Goal: Check status: Check status

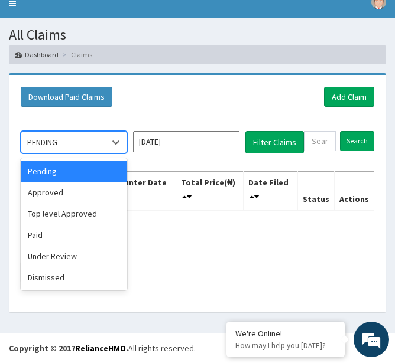
click at [70, 142] on div "PENDING" at bounding box center [62, 142] width 82 height 19
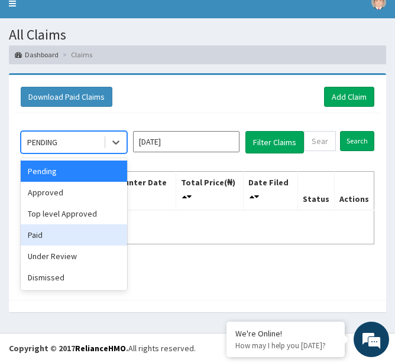
click at [35, 236] on div "Paid" at bounding box center [74, 235] width 106 height 21
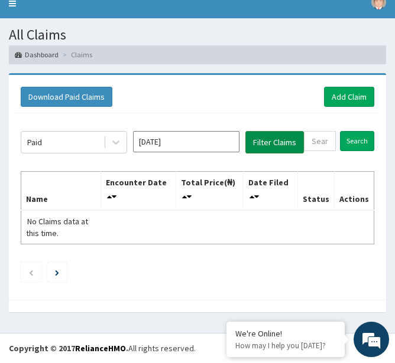
click at [265, 135] on button "Filter Claims" at bounding box center [274, 142] width 59 height 22
click at [264, 143] on button "Filter Claims" at bounding box center [274, 142] width 59 height 22
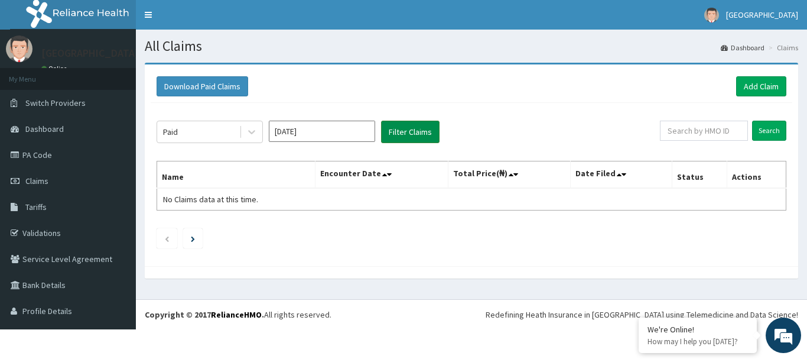
click at [403, 137] on button "Filter Claims" at bounding box center [410, 132] width 59 height 22
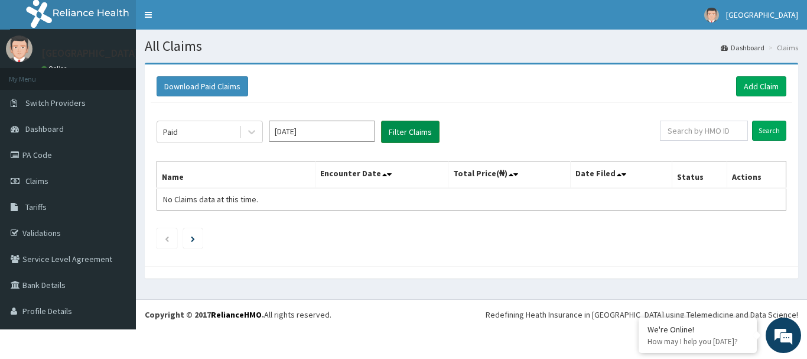
click at [403, 137] on button "Filter Claims" at bounding box center [410, 132] width 59 height 22
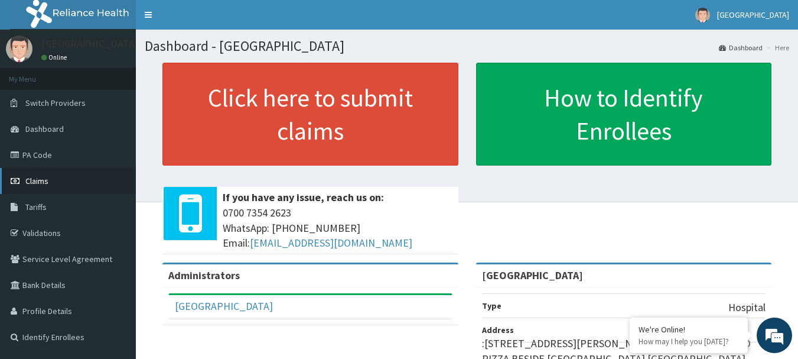
click at [69, 180] on link "Claims" at bounding box center [68, 181] width 136 height 26
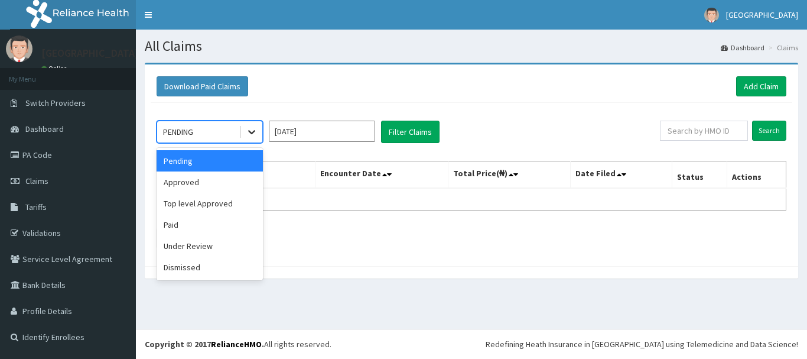
click at [248, 134] on icon at bounding box center [252, 132] width 12 height 12
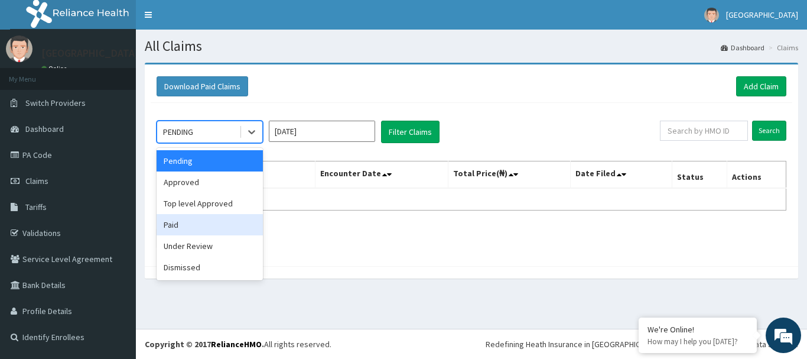
click at [182, 223] on div "Paid" at bounding box center [210, 224] width 106 height 21
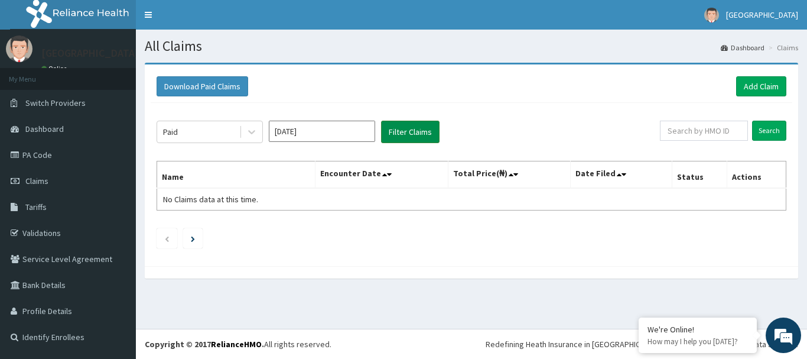
click at [405, 134] on button "Filter Claims" at bounding box center [410, 132] width 59 height 22
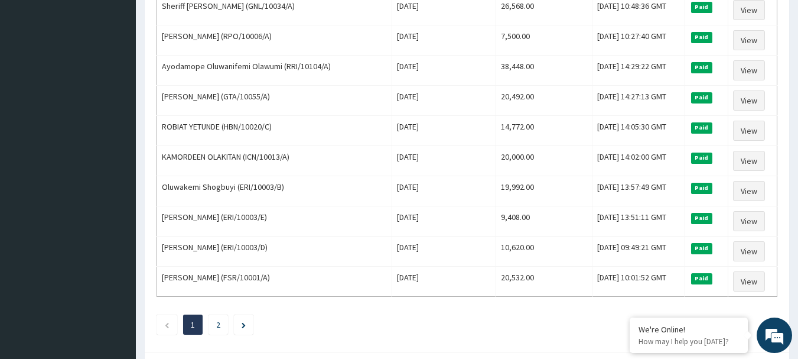
scroll to position [1455, 0]
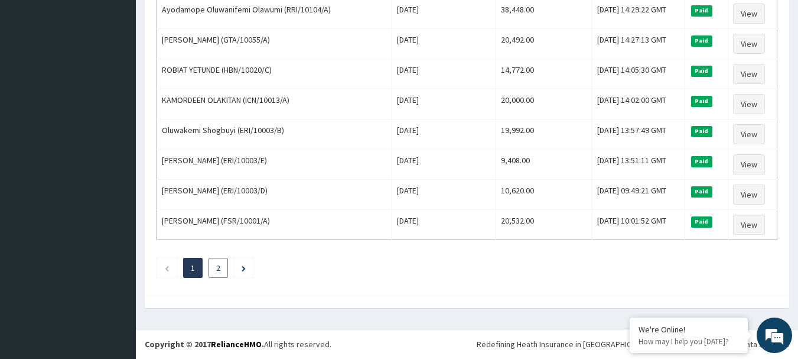
click at [220, 265] on link "2" at bounding box center [218, 267] width 4 height 11
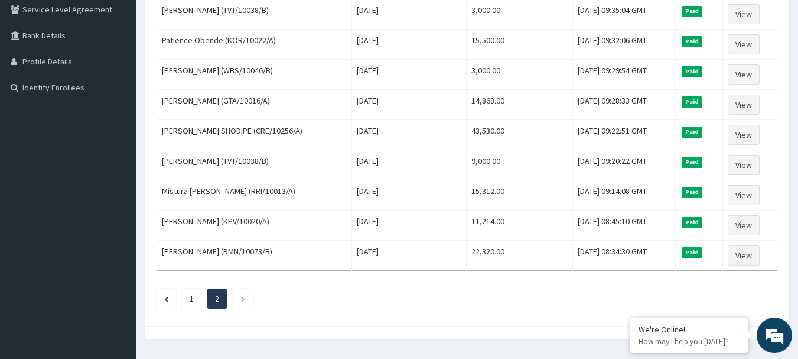
scroll to position [250, 0]
